Goal: Information Seeking & Learning: Learn about a topic

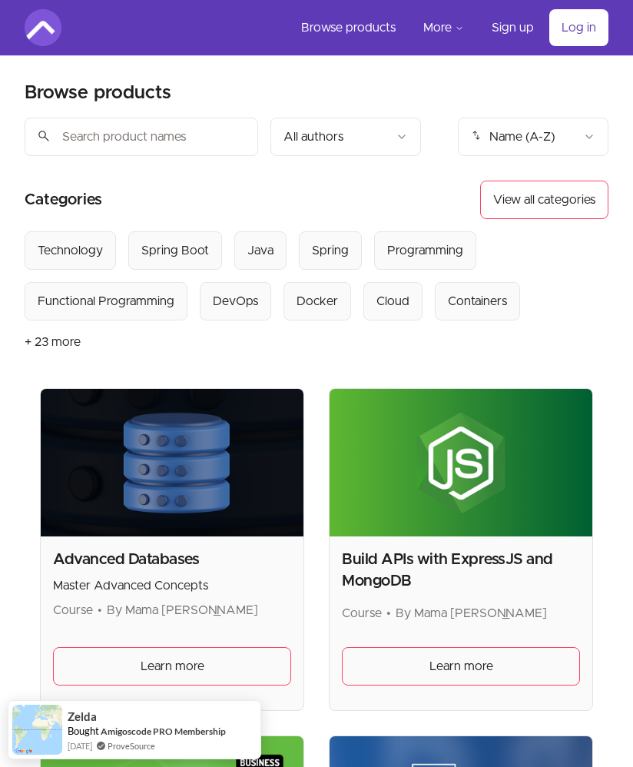
click at [332, 248] on div "Spring" at bounding box center [330, 250] width 37 height 18
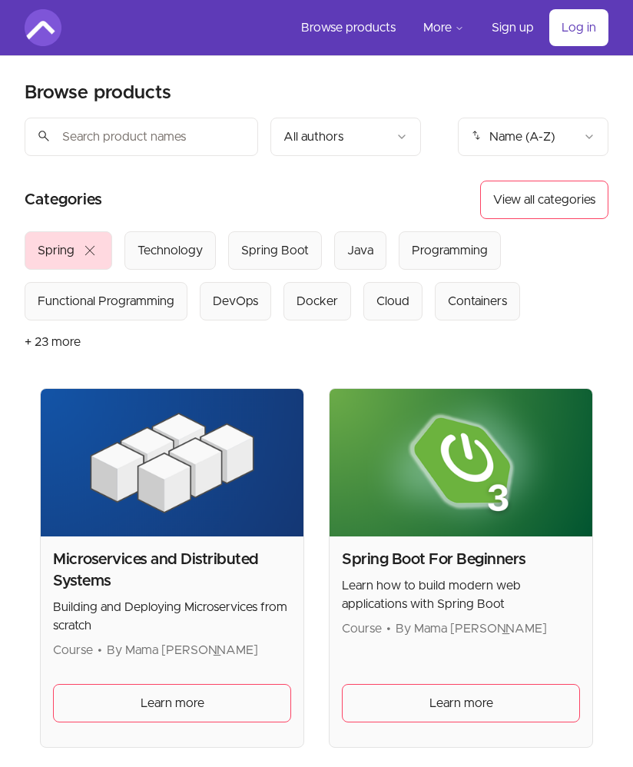
click at [241, 252] on div "Spring Boot" at bounding box center [275, 250] width 68 height 18
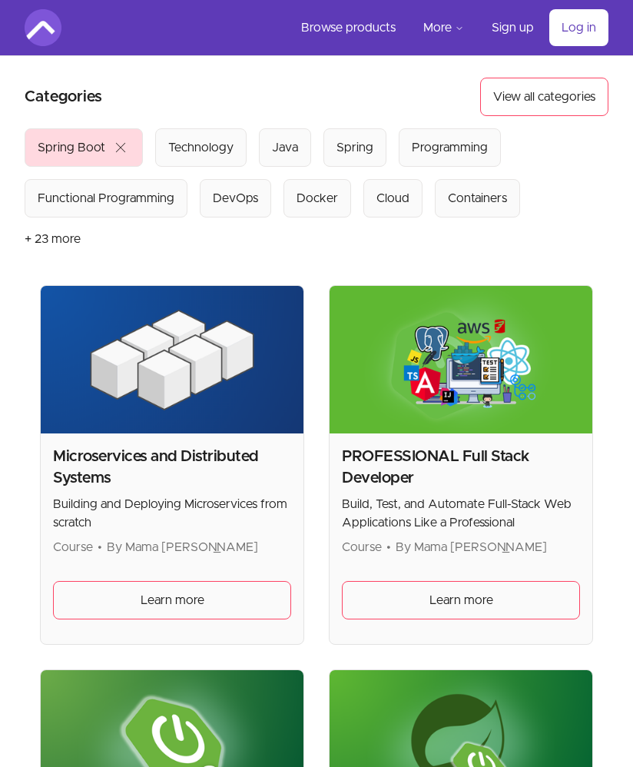
scroll to position [101, 0]
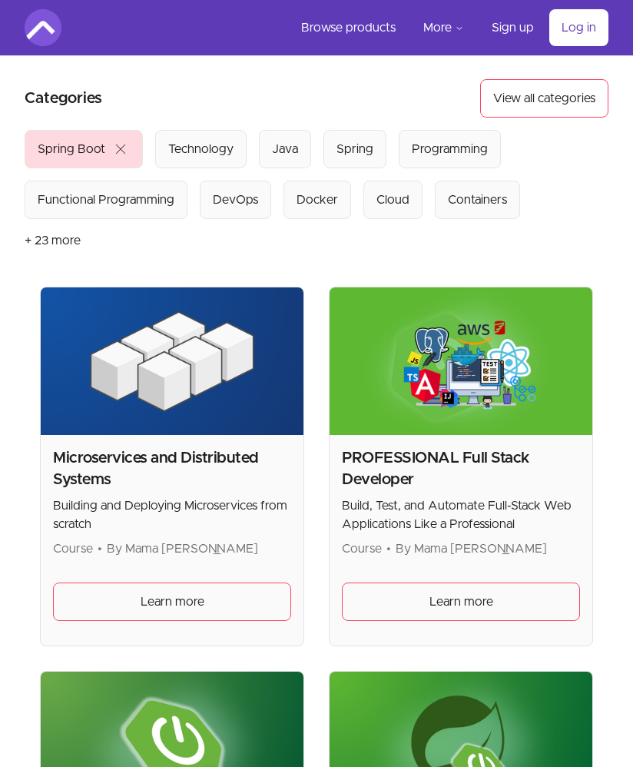
click at [486, 212] on button "Containers" at bounding box center [477, 200] width 85 height 38
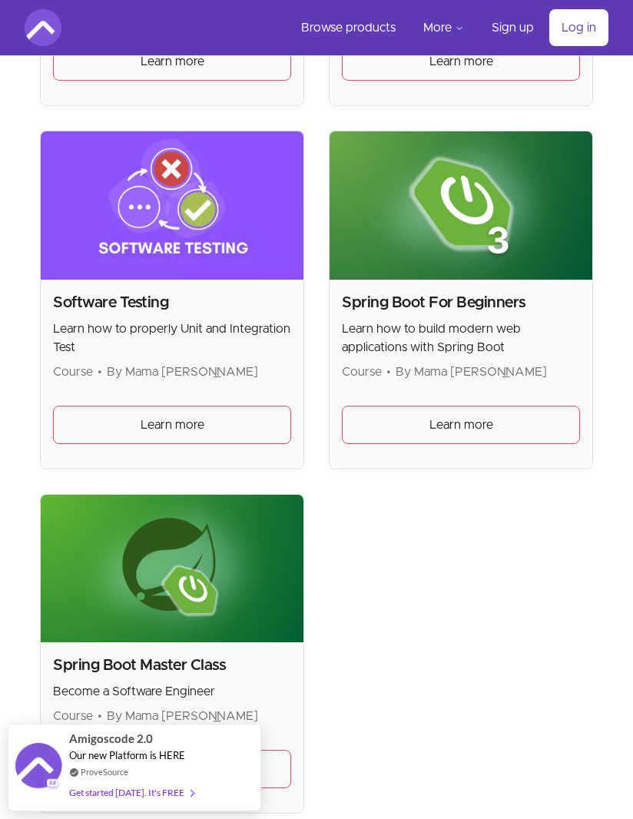
scroll to position [1415, 0]
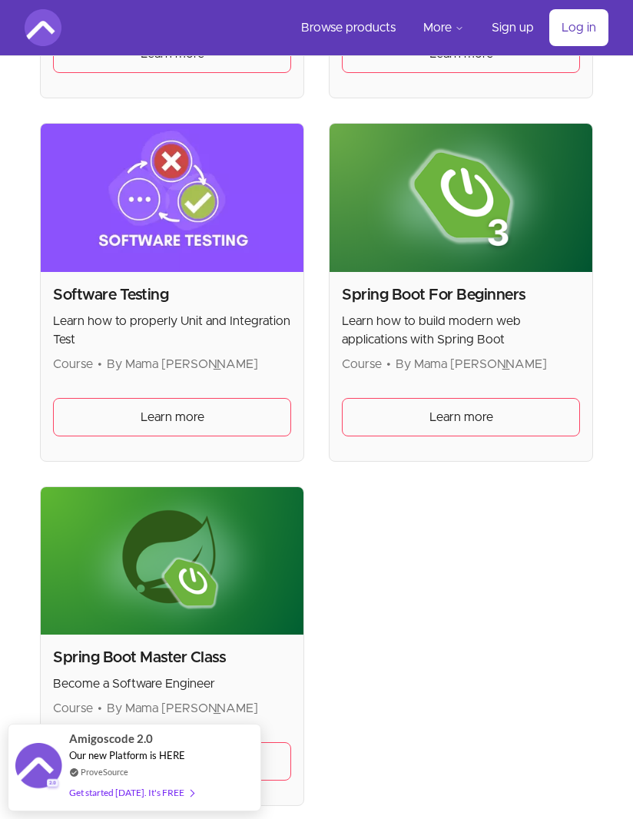
click at [76, 412] on link "Learn more" at bounding box center [172, 417] width 238 height 38
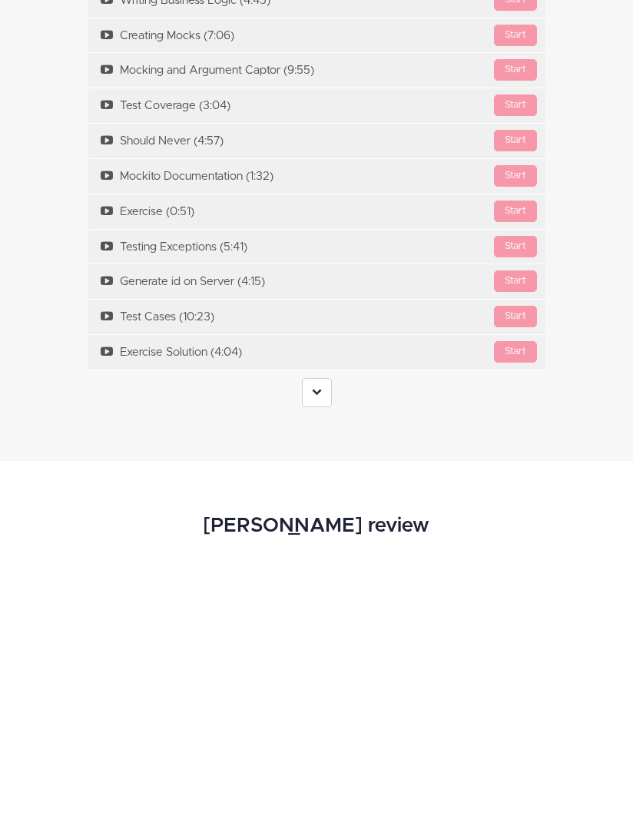
scroll to position [3886, 0]
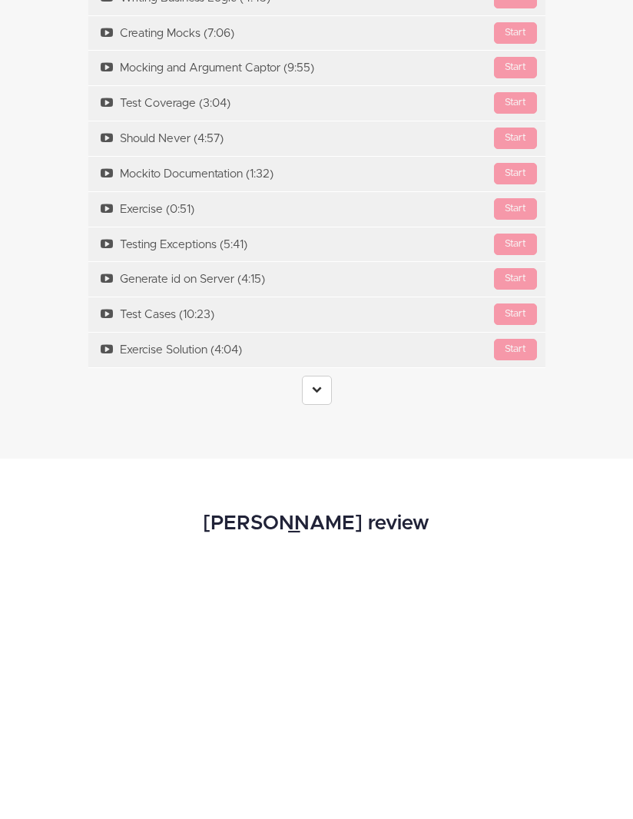
click at [307, 376] on link at bounding box center [317, 390] width 30 height 29
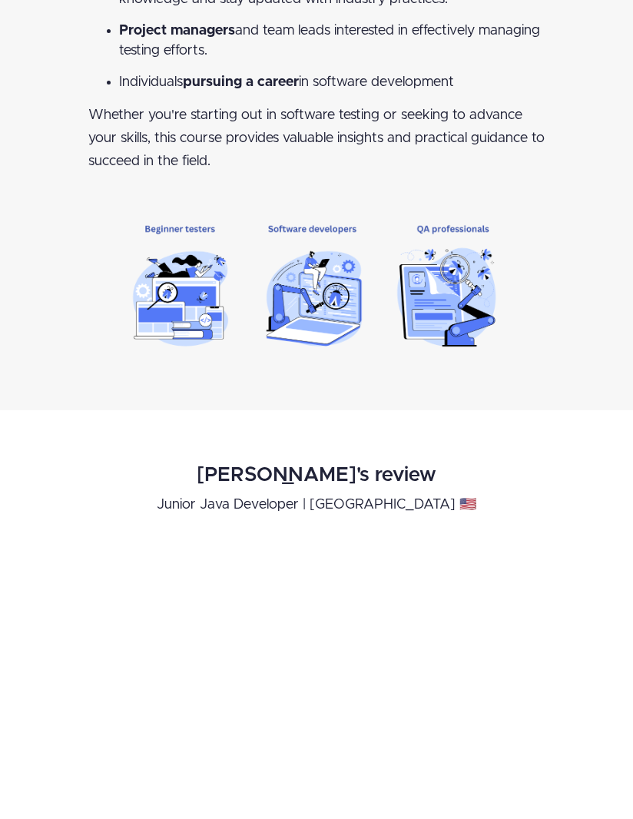
scroll to position [1756, 0]
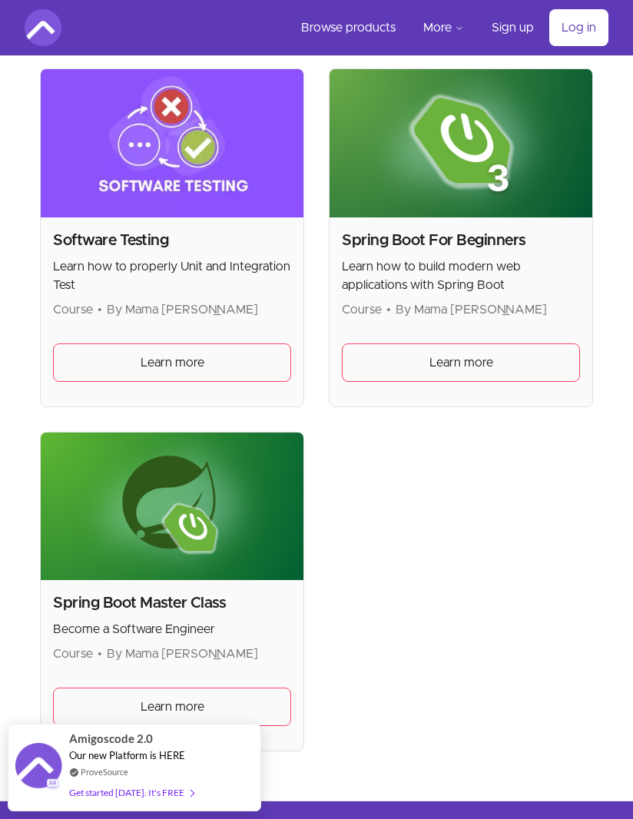
click at [363, 353] on link "Learn more" at bounding box center [461, 362] width 238 height 38
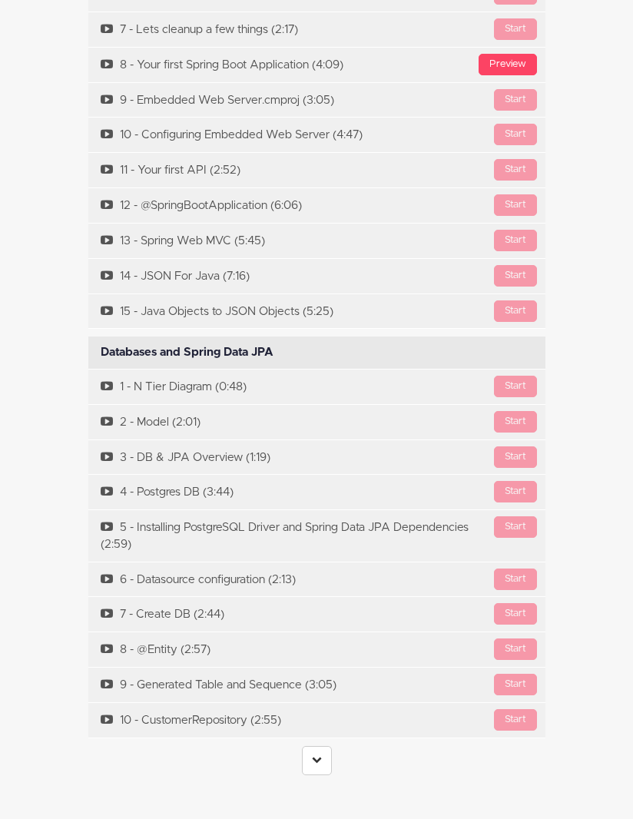
scroll to position [4876, 0]
click at [313, 754] on icon at bounding box center [317, 759] width 10 height 10
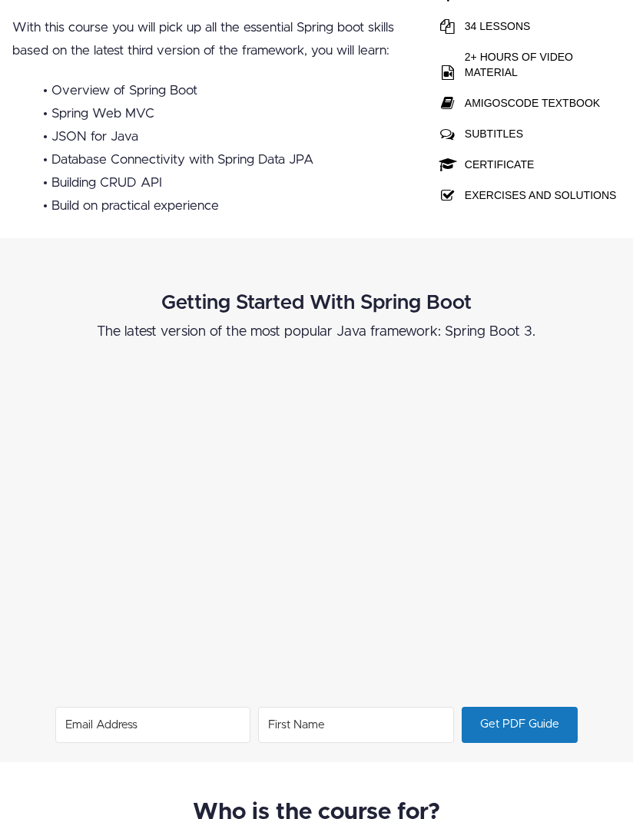
scroll to position [0, 0]
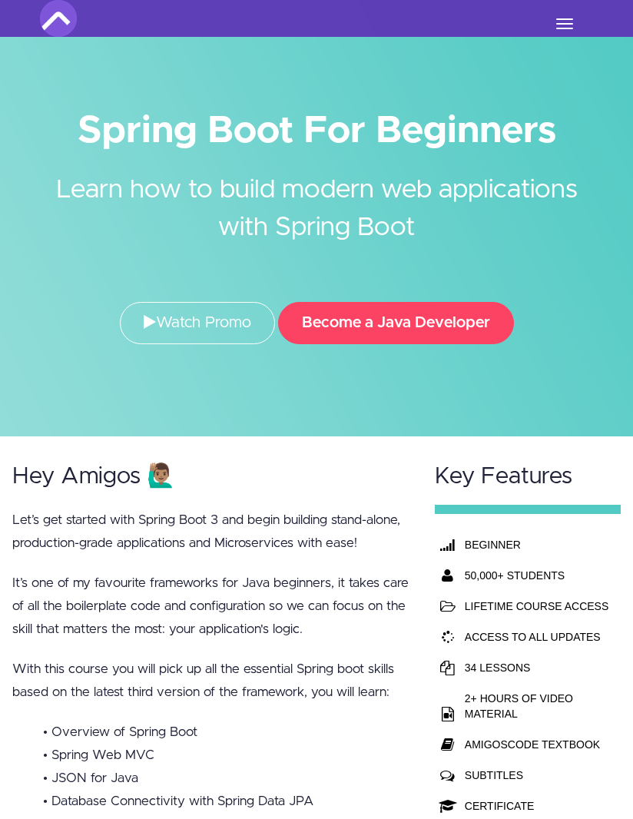
click at [50, 22] on img at bounding box center [58, 18] width 37 height 37
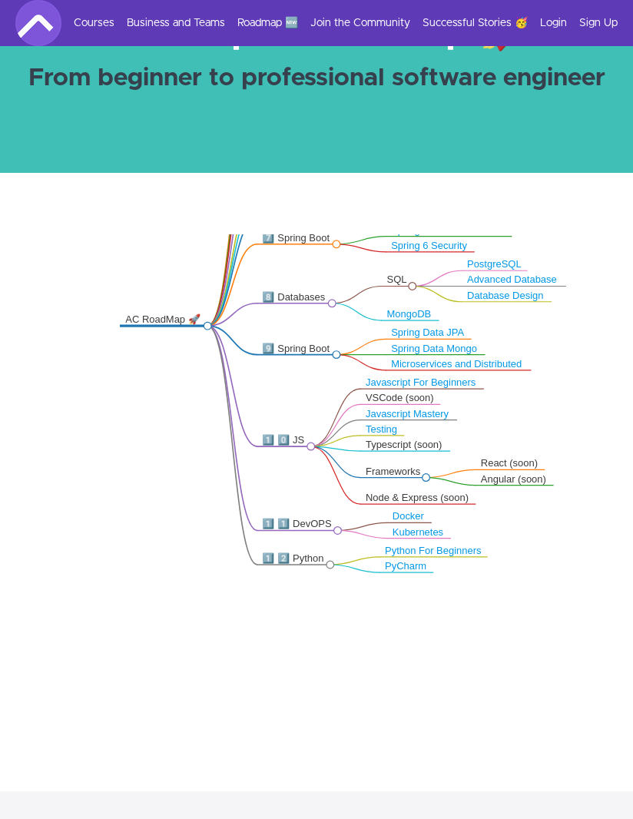
scroll to position [144, 0]
